Goal: Information Seeking & Learning: Find specific fact

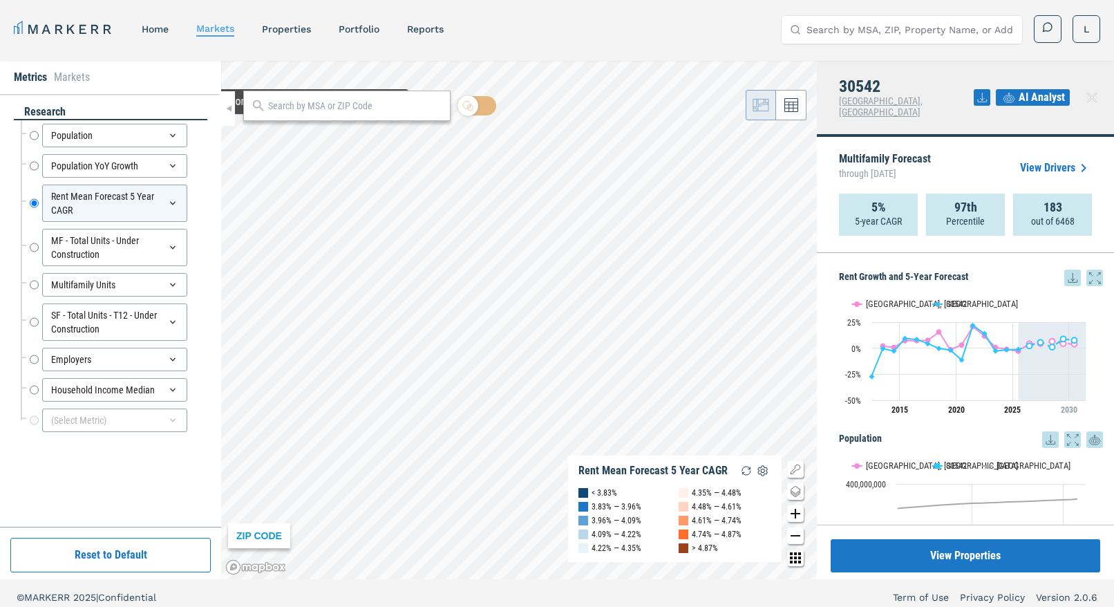
click at [329, 108] on input "text" at bounding box center [355, 106] width 175 height 15
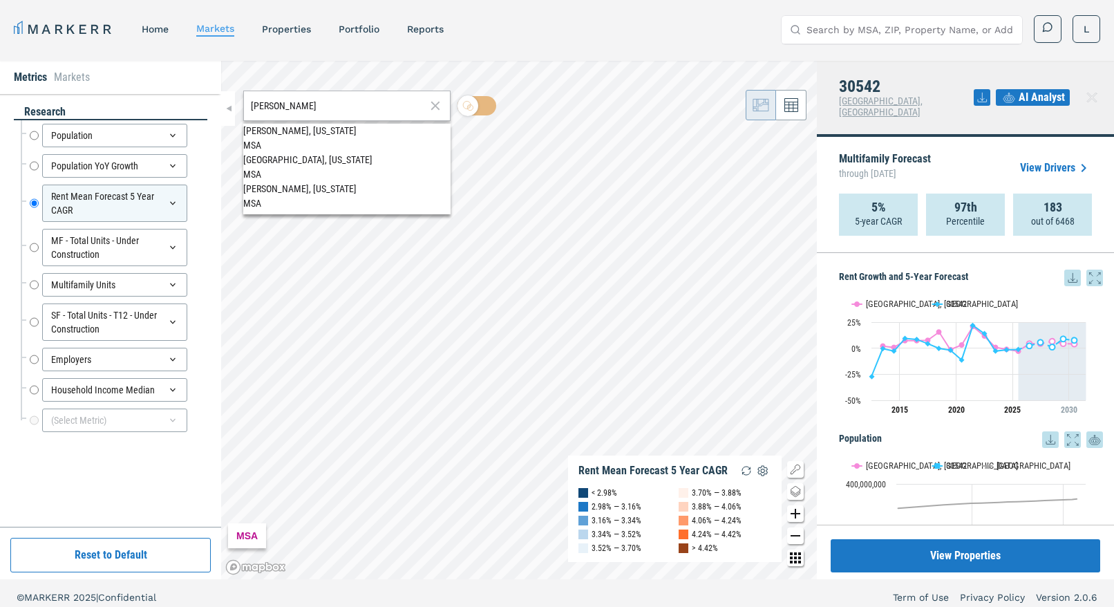
type input "[PERSON_NAME]"
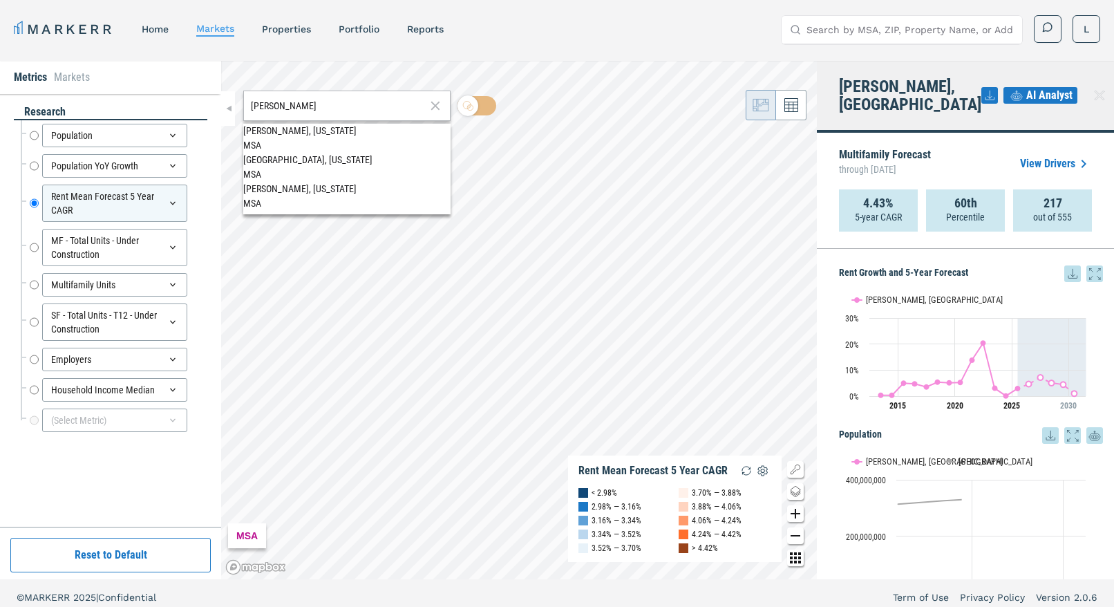
click at [363, 142] on span "[PERSON_NAME], [US_STATE] MSA" at bounding box center [346, 137] width 207 height 27
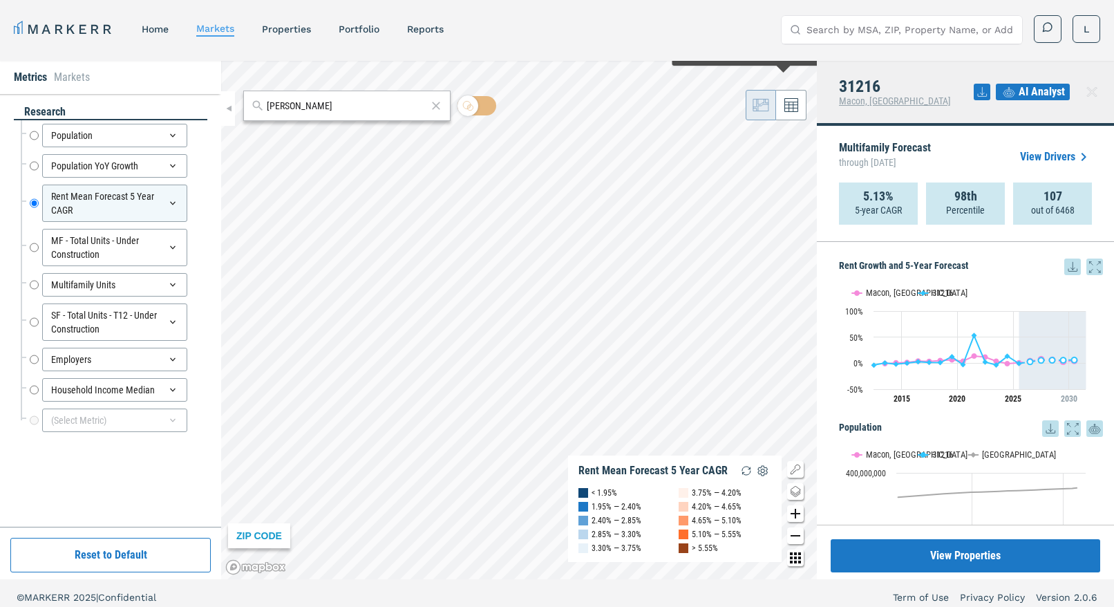
click at [788, 101] on icon at bounding box center [791, 105] width 14 height 14
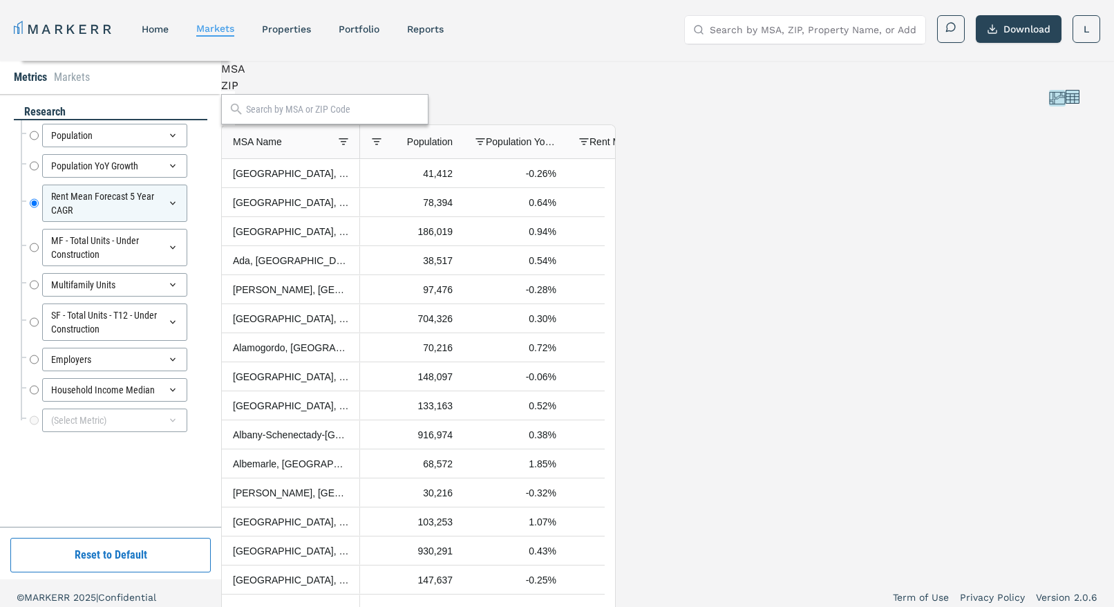
click at [660, 147] on span "Rent Mean Forecast 5 Year CAGR" at bounding box center [624, 141] width 70 height 11
click at [660, 147] on span "Rent Mean Forecast 5 Year CAGR" at bounding box center [633, 141] width 54 height 11
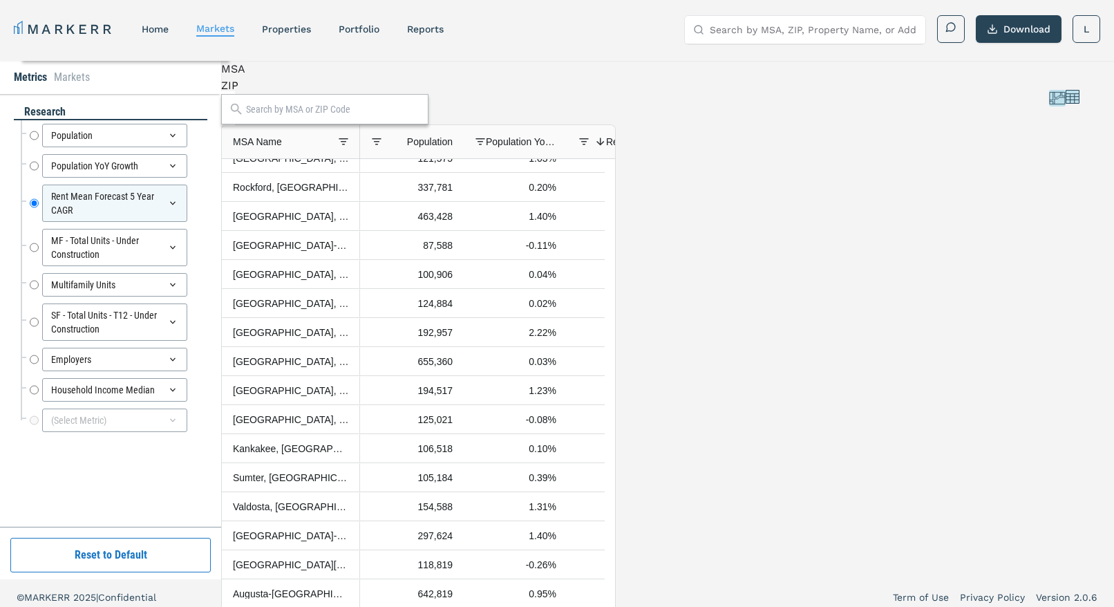
scroll to position [220, 0]
click at [421, 111] on input "text" at bounding box center [333, 109] width 175 height 15
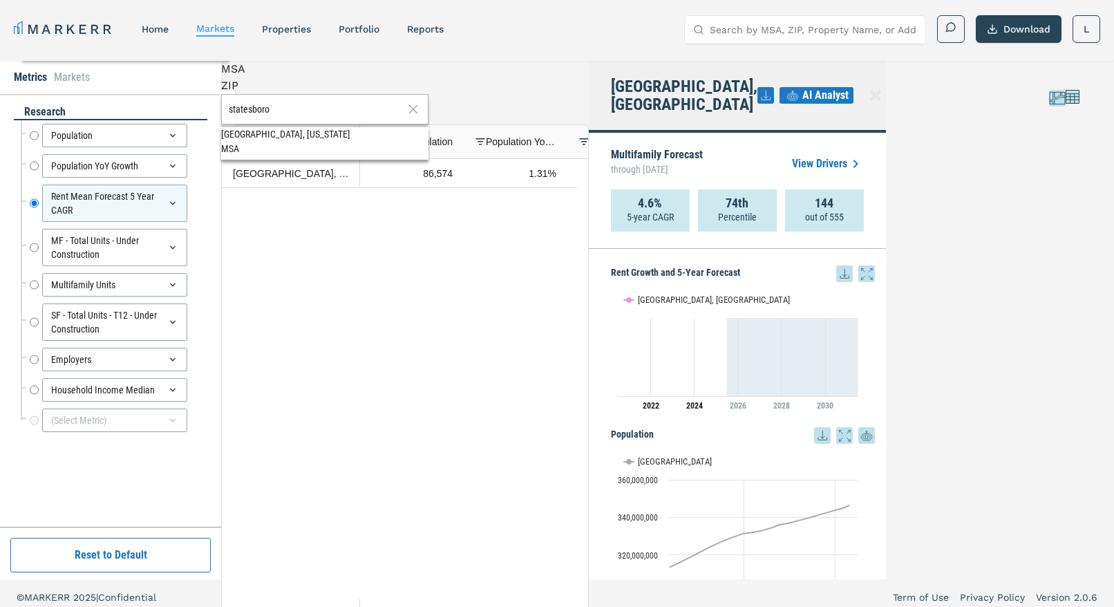
scroll to position [0, 0]
type input "statesboro"
click at [421, 106] on icon at bounding box center [413, 109] width 15 height 17
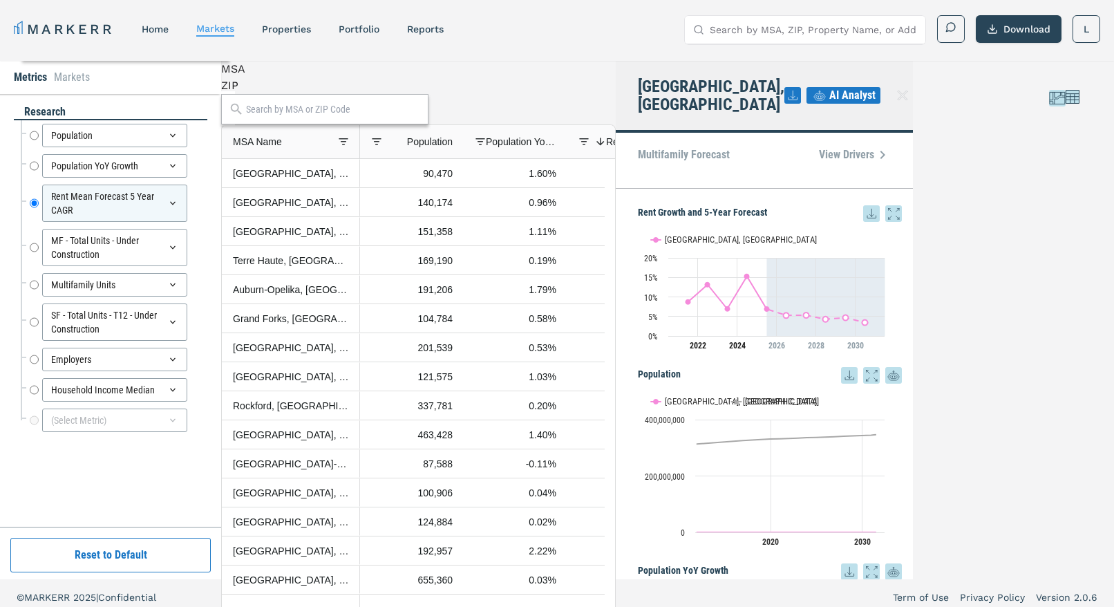
click at [426, 114] on div at bounding box center [324, 109] width 207 height 30
click at [421, 104] on input "text" at bounding box center [333, 109] width 175 height 15
type input "ga"
drag, startPoint x: 426, startPoint y: 111, endPoint x: 332, endPoint y: 110, distance: 93.3
click at [332, 111] on div "MSA ZIP ga" at bounding box center [418, 93] width 395 height 64
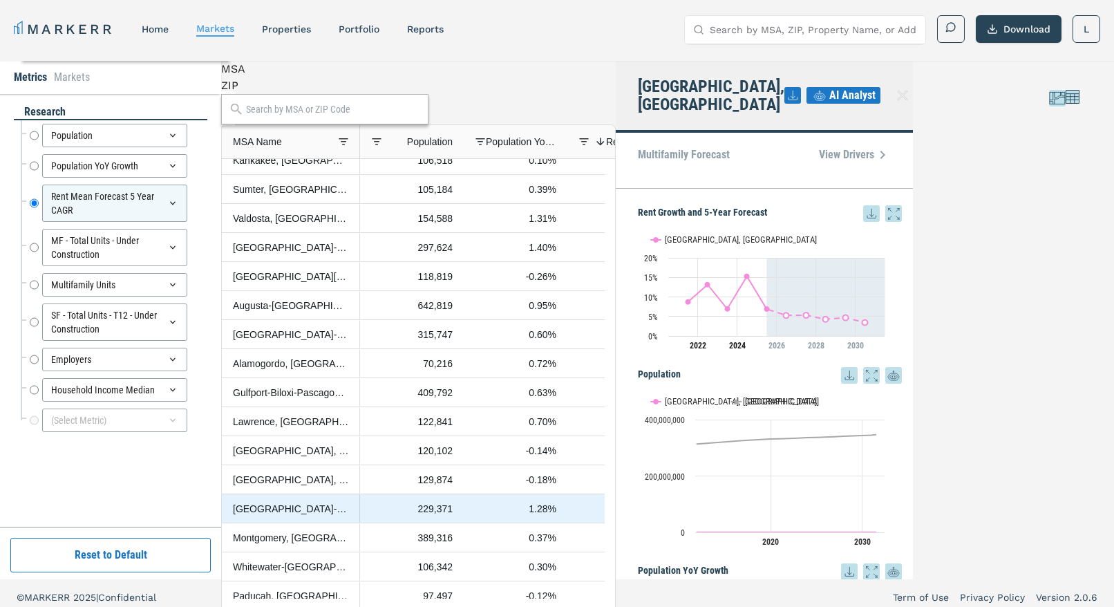
scroll to position [563, 0]
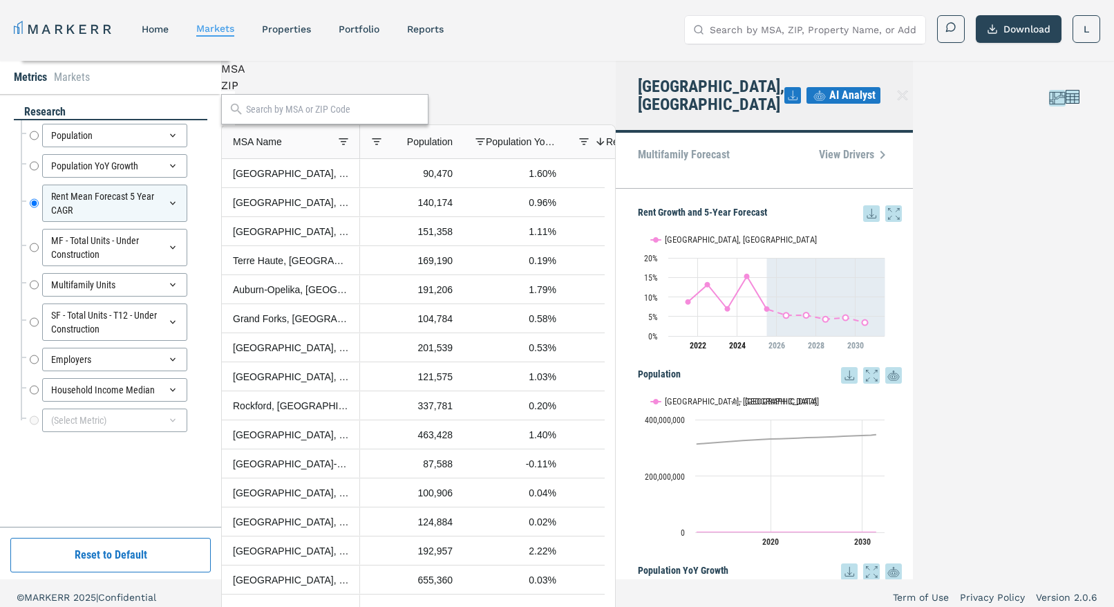
click at [907, 91] on icon at bounding box center [903, 96] width 10 height 10
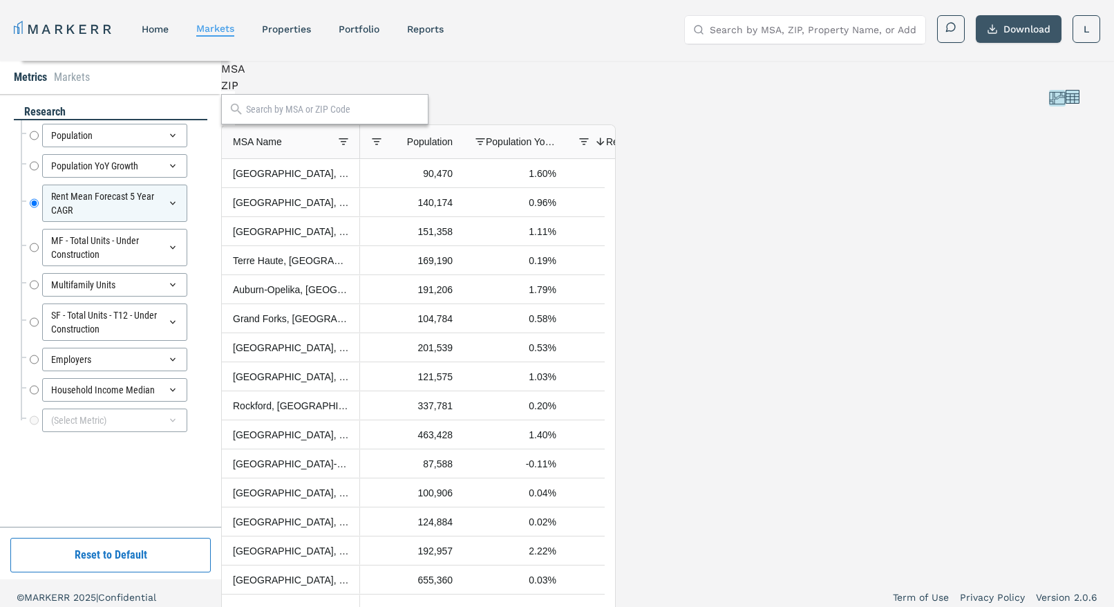
click at [1017, 30] on button "Download" at bounding box center [1019, 29] width 86 height 28
click at [911, 19] on input "Search by MSA, ZIP, Property Name, or Address" at bounding box center [813, 30] width 207 height 28
click at [421, 111] on input "text" at bounding box center [333, 109] width 175 height 15
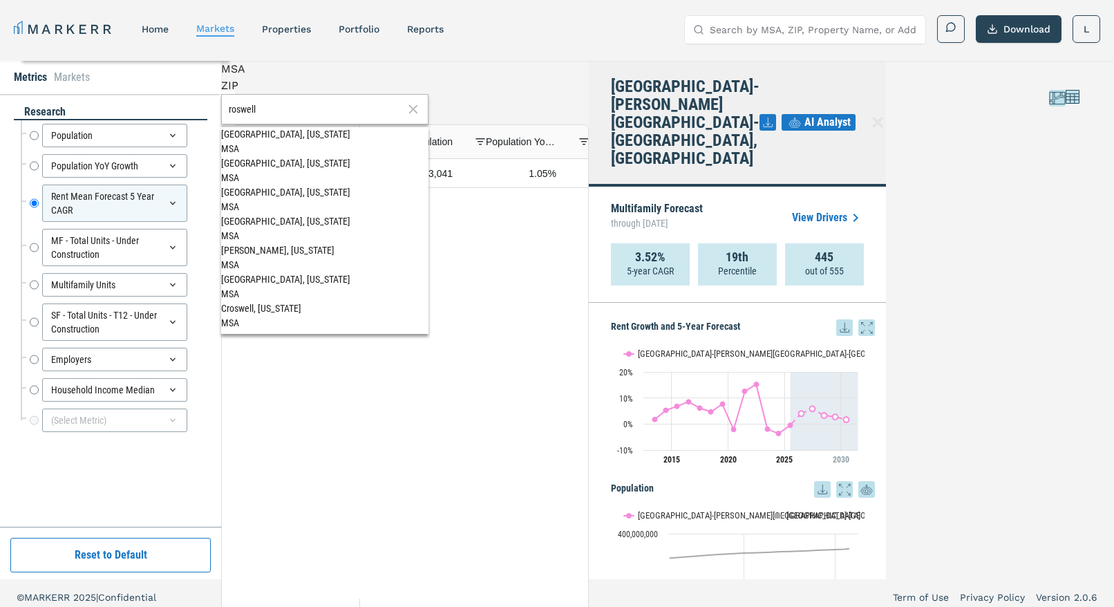
click at [882, 117] on icon at bounding box center [878, 122] width 10 height 10
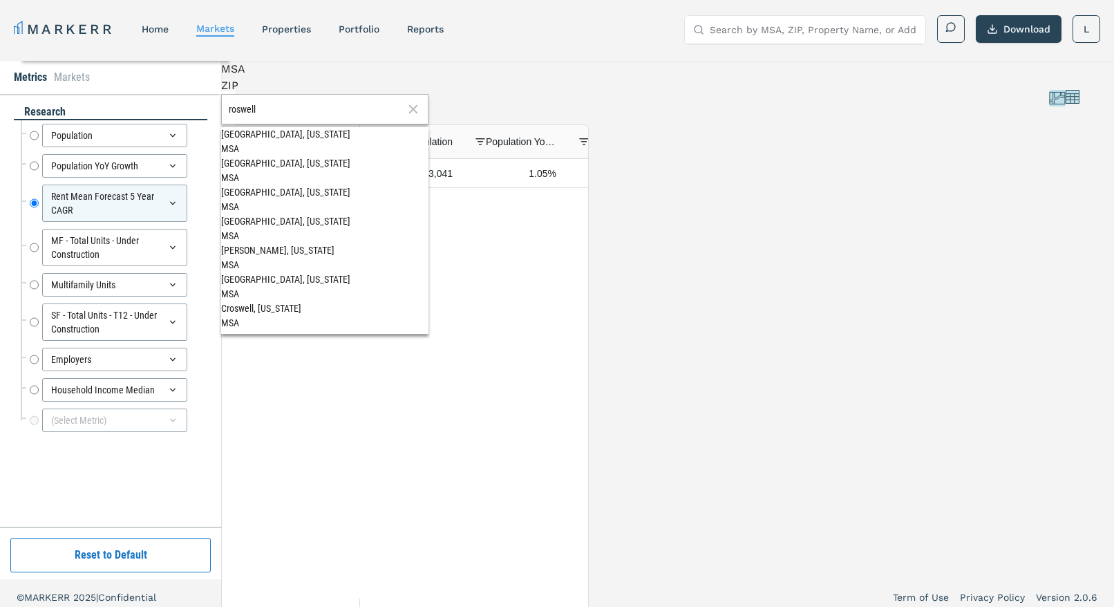
click at [404, 106] on input "roswell" at bounding box center [316, 109] width 175 height 15
click at [428, 115] on div "roswell" at bounding box center [324, 109] width 207 height 30
click at [404, 111] on input "roswell" at bounding box center [316, 109] width 175 height 15
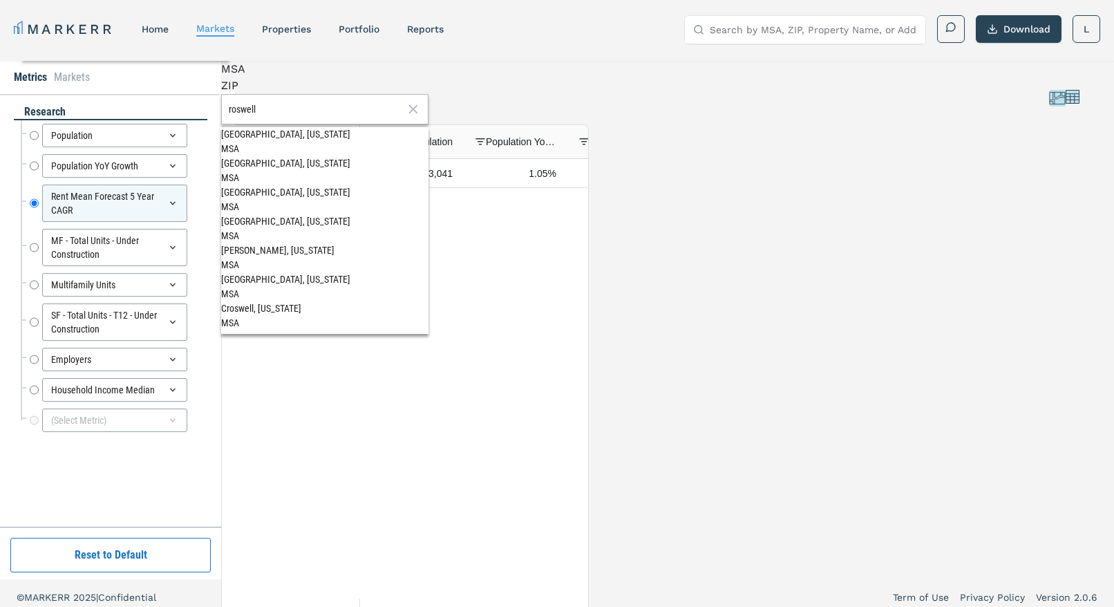
click at [404, 111] on input "roswell" at bounding box center [316, 109] width 175 height 15
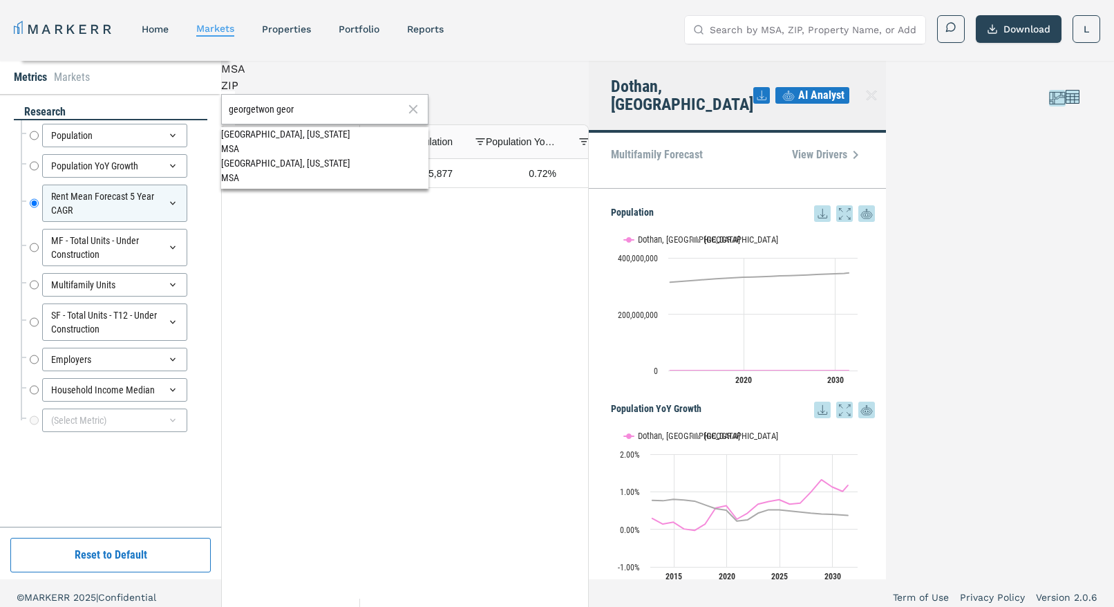
click at [428, 159] on div "[GEOGRAPHIC_DATA], [US_STATE]" at bounding box center [324, 163] width 207 height 15
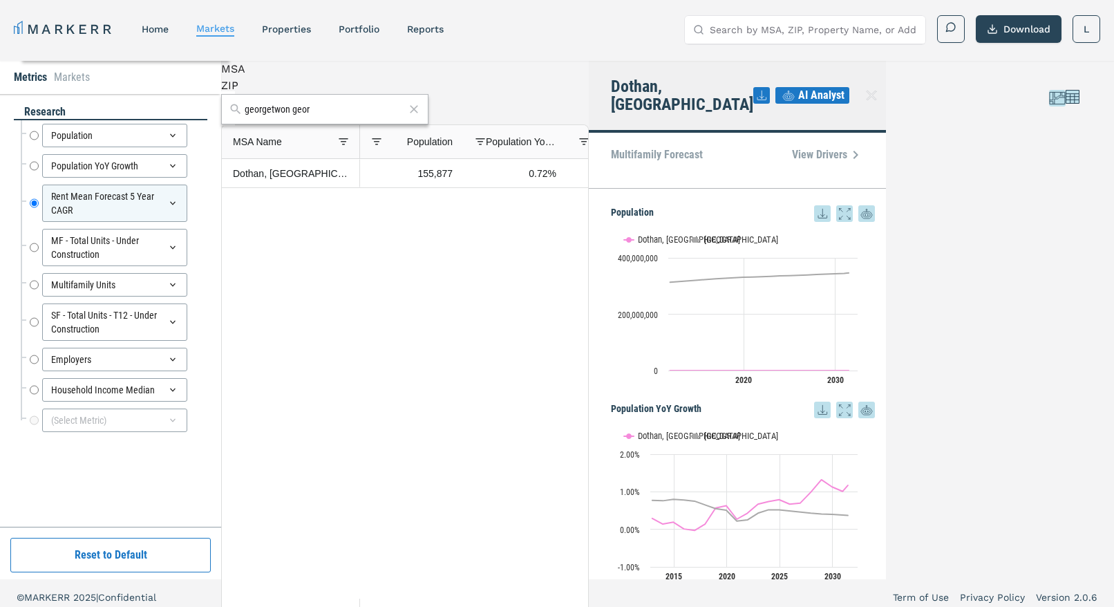
click at [876, 91] on icon at bounding box center [872, 96] width 10 height 10
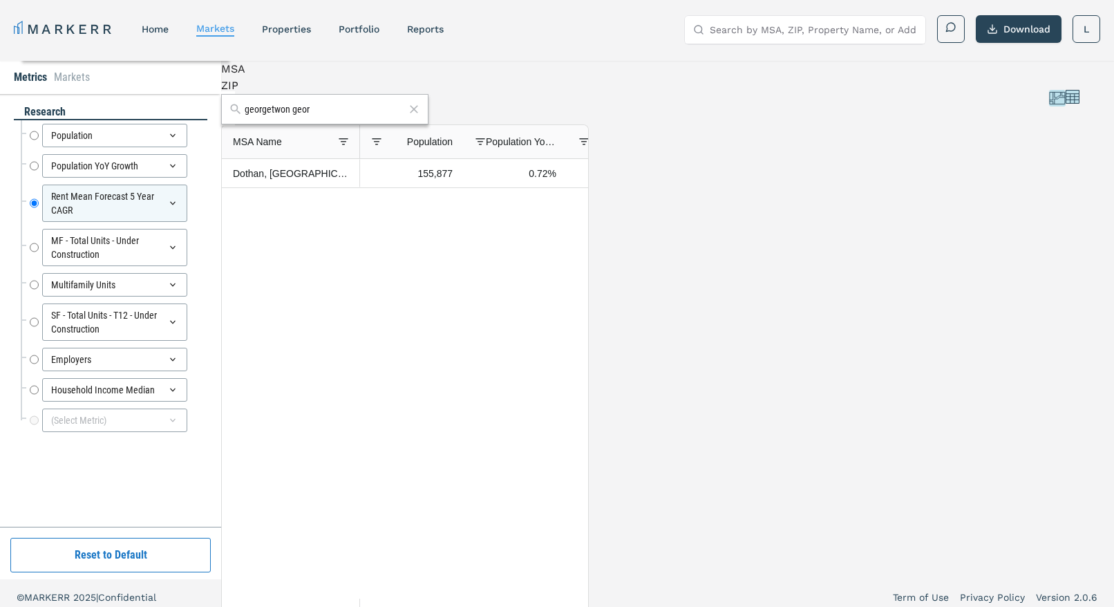
click at [405, 113] on input "georgetwon geor" at bounding box center [325, 109] width 160 height 15
click at [405, 109] on input "georgetwon geor" at bounding box center [325, 109] width 160 height 15
click at [405, 106] on input "georgetwon geor" at bounding box center [325, 109] width 160 height 15
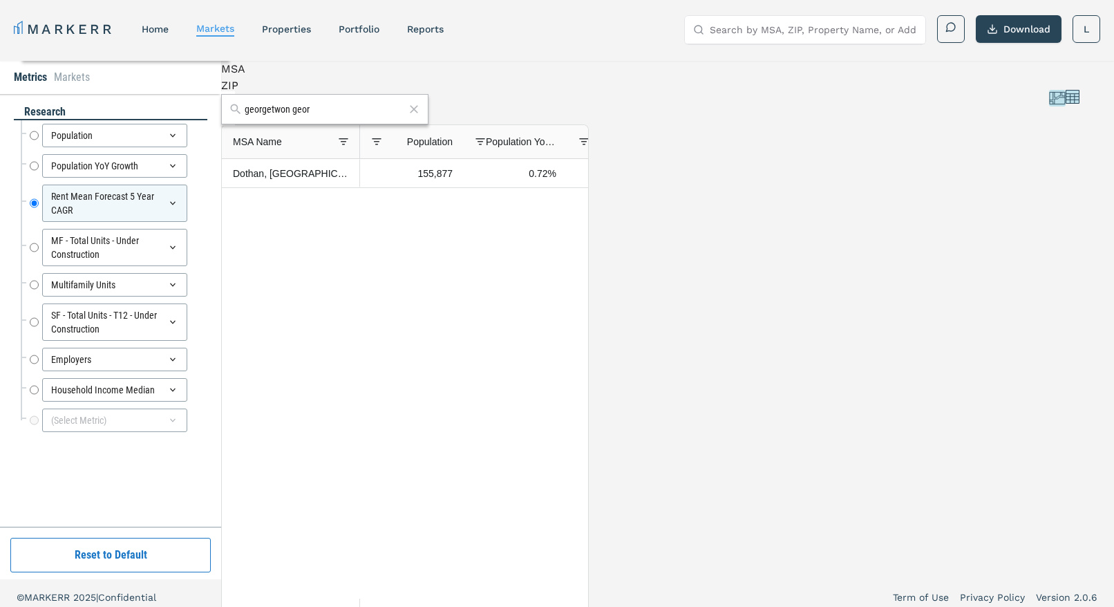
click at [405, 106] on input "georgetwon geor" at bounding box center [325, 109] width 160 height 15
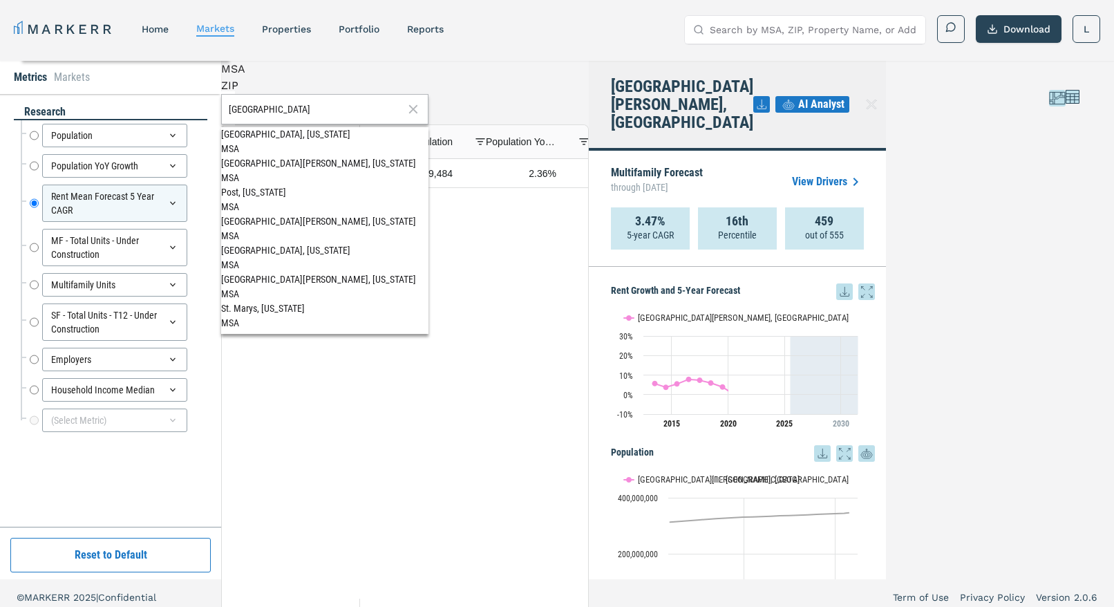
click at [421, 138] on div "[GEOGRAPHIC_DATA], [US_STATE]" at bounding box center [324, 134] width 207 height 15
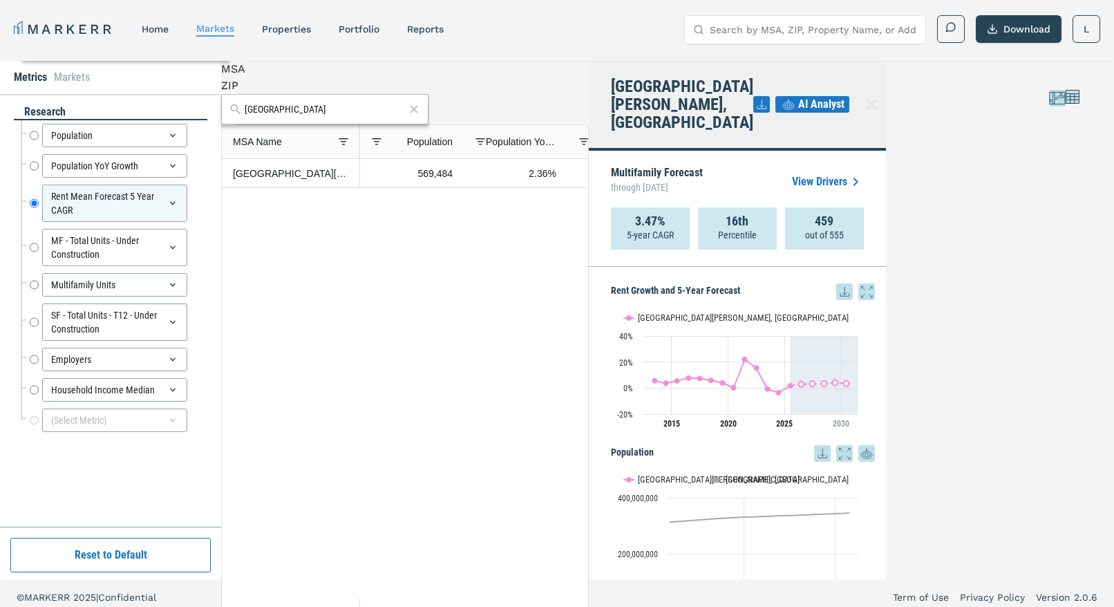
drag, startPoint x: 442, startPoint y: 108, endPoint x: 251, endPoint y: 83, distance: 193.0
click at [251, 83] on div "MSA ZIP port st 1 to 1 of 1. Page 1 of 1 Drag here to set row groups Drag here …" at bounding box center [405, 320] width 368 height 518
type input "fort pierc"
click at [428, 142] on span "[GEOGRAPHIC_DATA][PERSON_NAME], [US_STATE] MSA" at bounding box center [324, 140] width 207 height 27
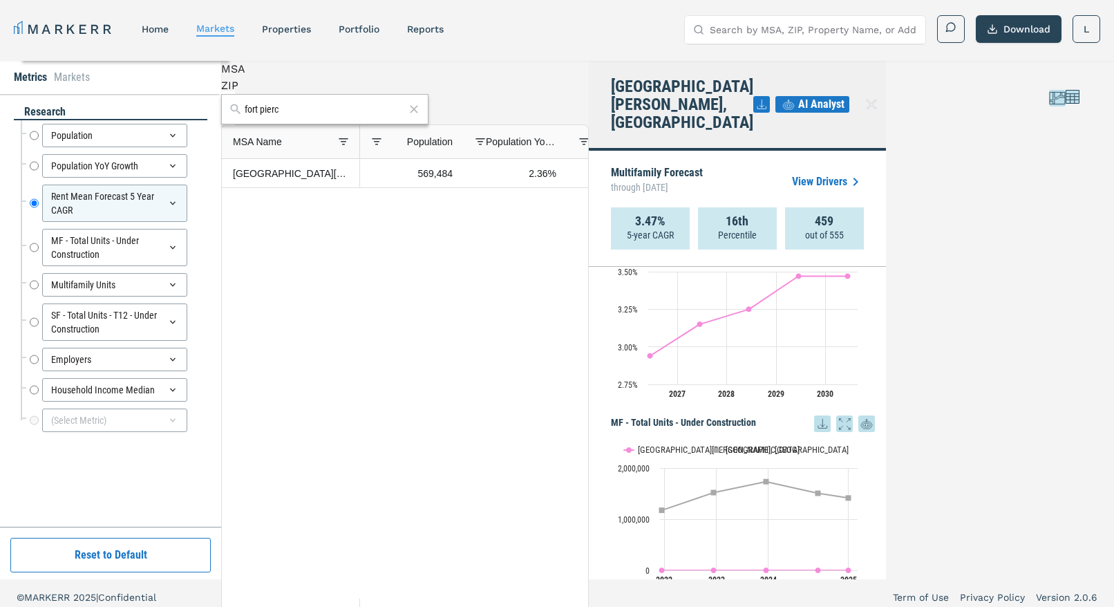
scroll to position [639, 0]
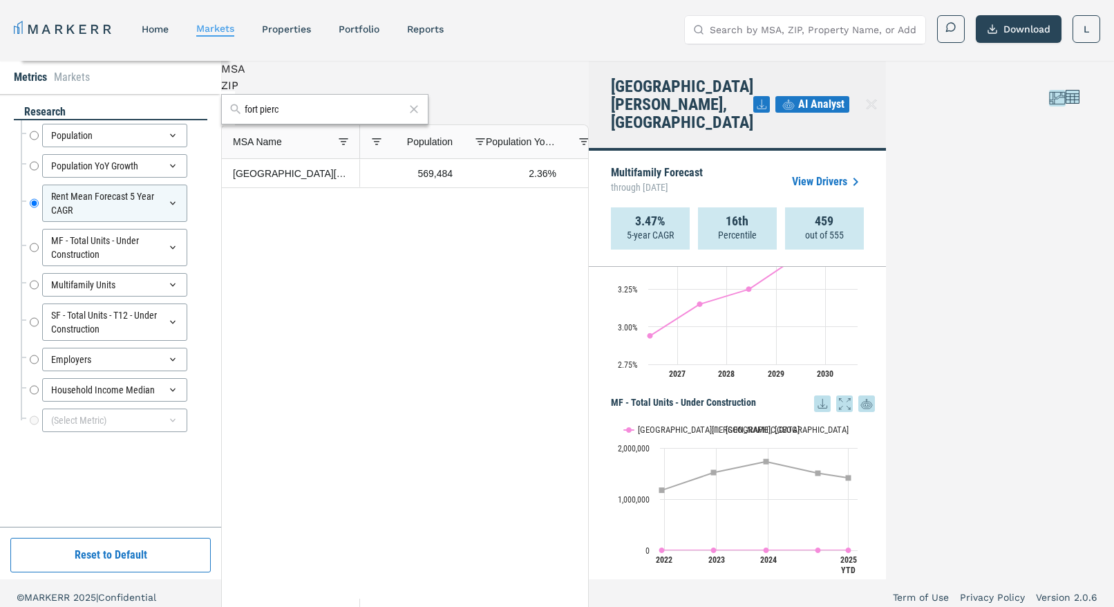
click at [325, 94] on div "ZIP" at bounding box center [405, 85] width 368 height 17
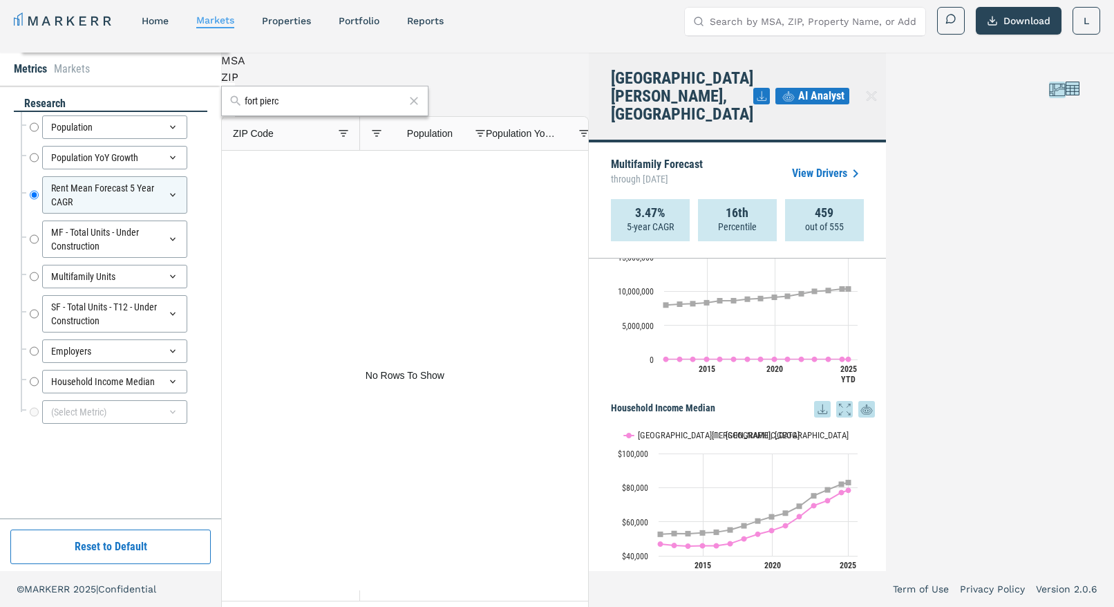
scroll to position [1414, 0]
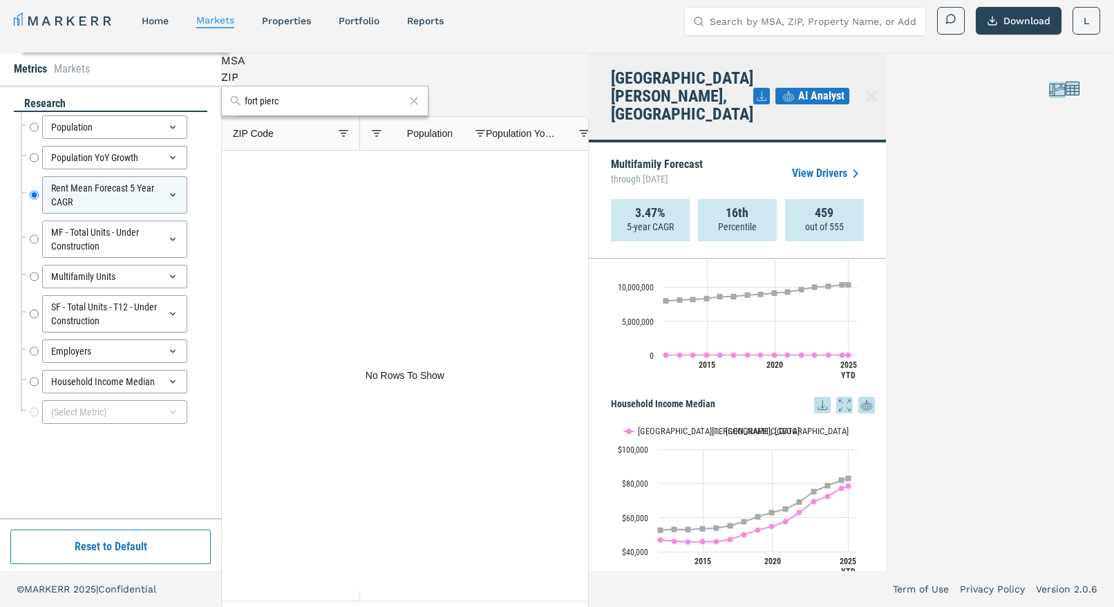
click at [421, 97] on icon at bounding box center [414, 101] width 14 height 17
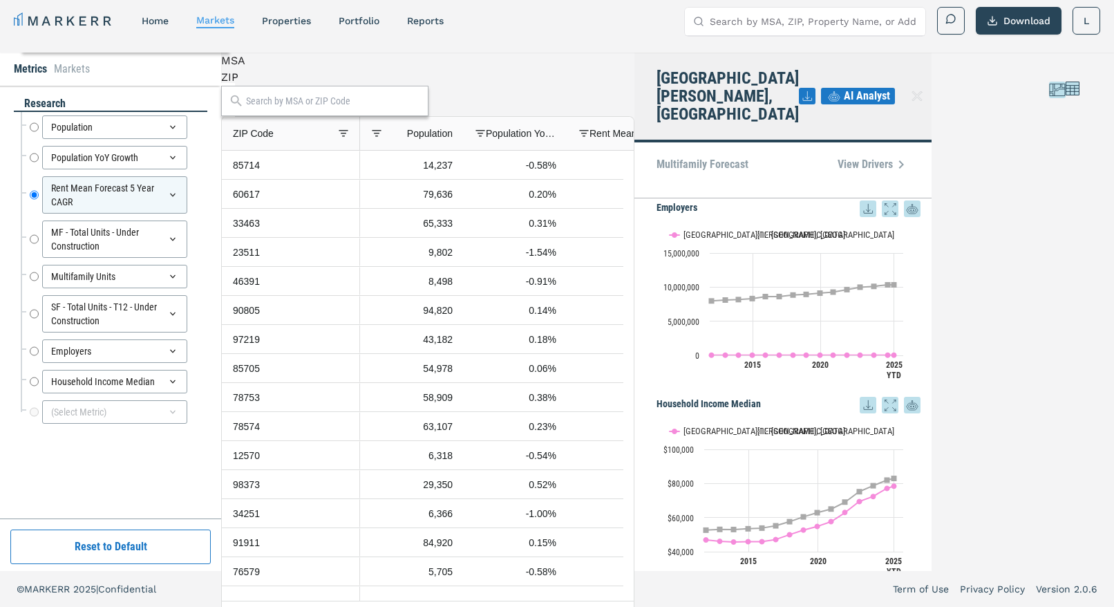
scroll to position [1354, 0]
